Goal: Find contact information: Find contact information

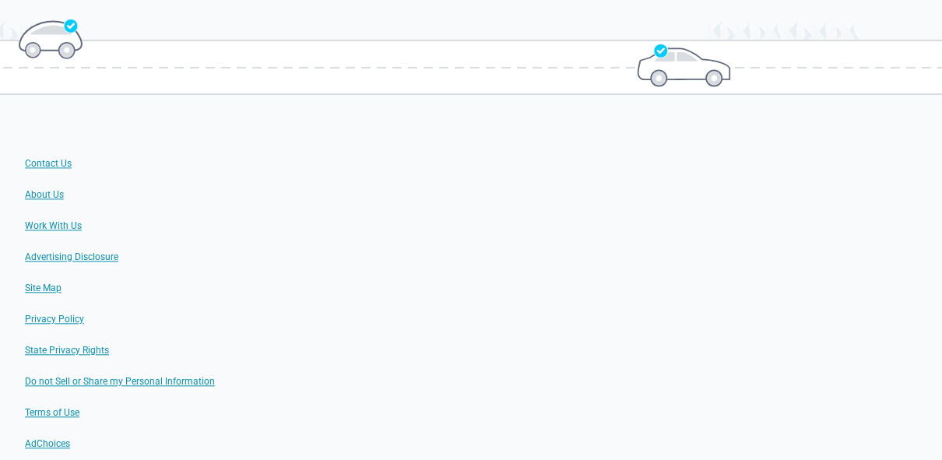
scroll to position [2218, 0]
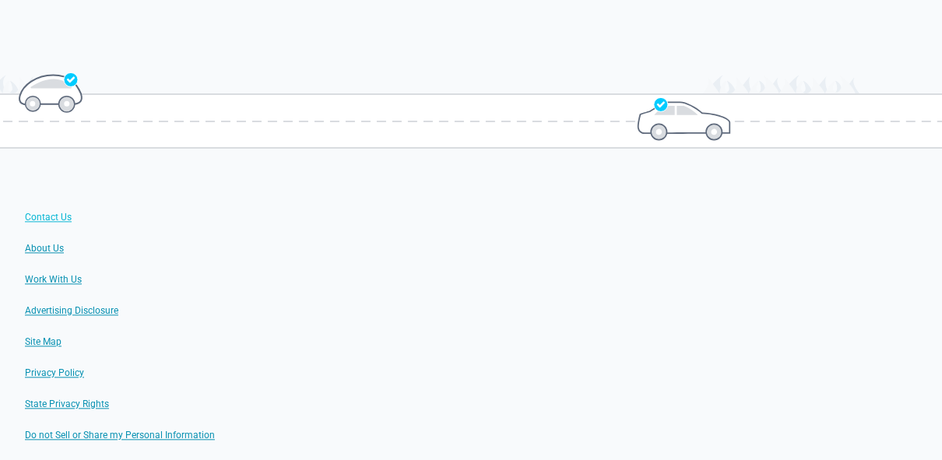
click at [58, 211] on link "Contact Us" at bounding box center [48, 217] width 47 height 12
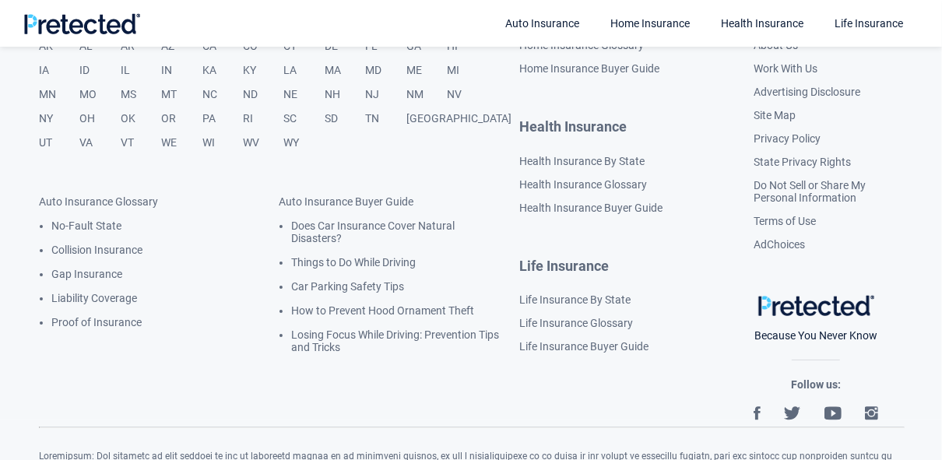
scroll to position [1267, 0]
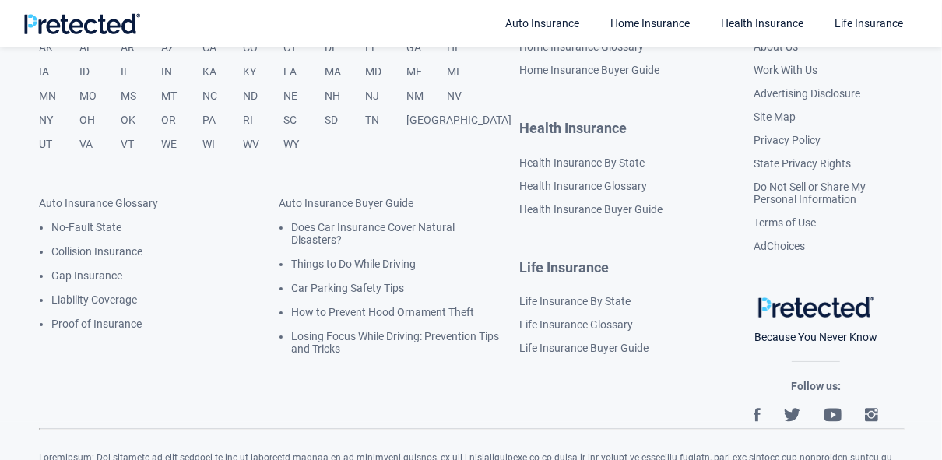
click at [418, 128] on link "[GEOGRAPHIC_DATA]" at bounding box center [458, 126] width 105 height 24
